Goal: Task Accomplishment & Management: Manage account settings

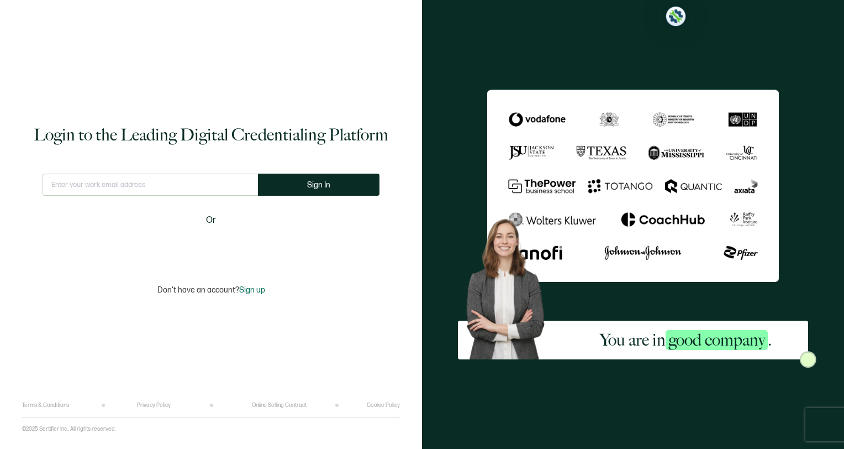
click at [207, 190] on input "text" at bounding box center [151, 185] width 216 height 22
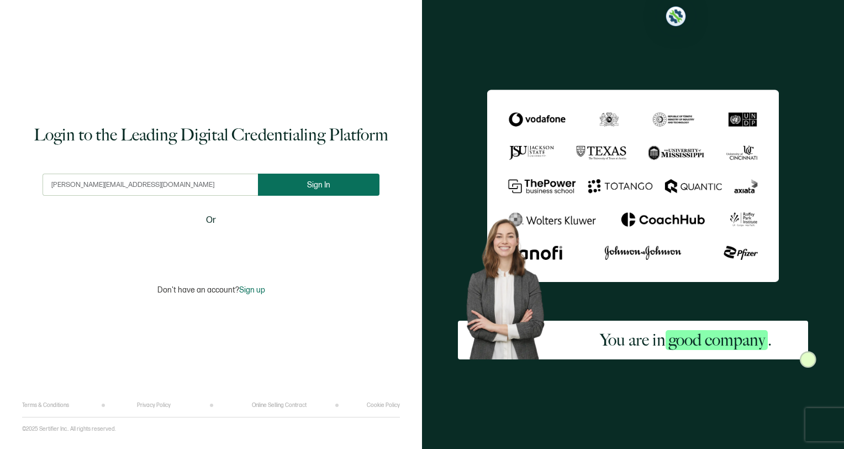
type input "[PERSON_NAME][EMAIL_ADDRESS][DOMAIN_NAME]"
click at [293, 191] on button "Sign In" at bounding box center [323, 185] width 122 height 22
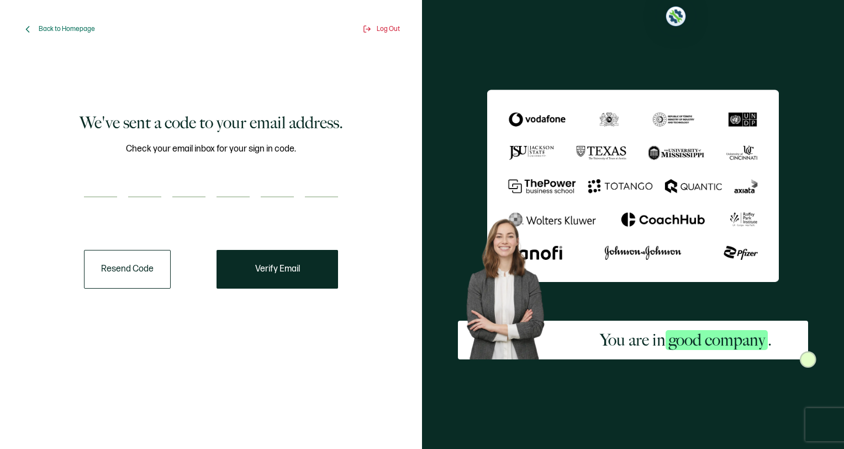
drag, startPoint x: 70, startPoint y: 190, endPoint x: 107, endPoint y: 187, distance: 36.6
click at [91, 190] on div "We've sent a code to your email address. Check your email inbox for your sign i…" at bounding box center [210, 201] width 361 height 274
type input "6"
type input "9"
type input "7"
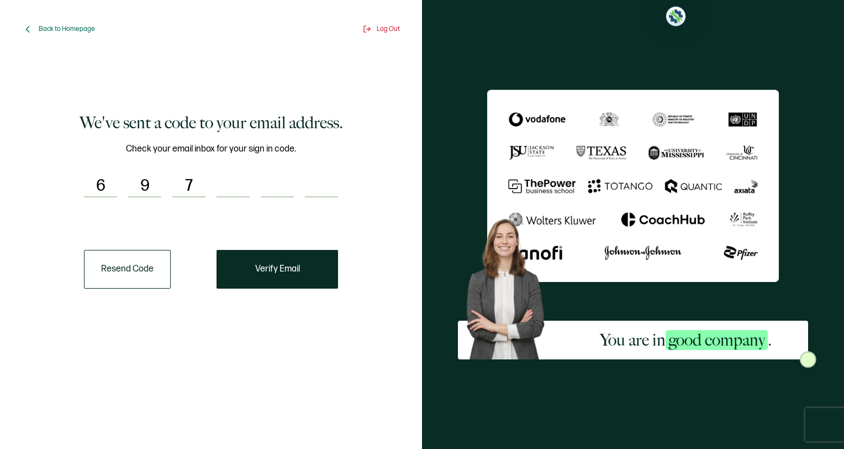
type input "0"
type input "9"
type input "2"
